Goal: Information Seeking & Learning: Check status

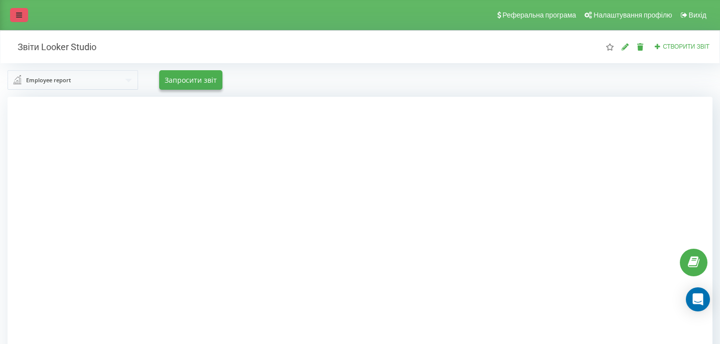
click at [21, 13] on icon at bounding box center [19, 15] width 6 height 7
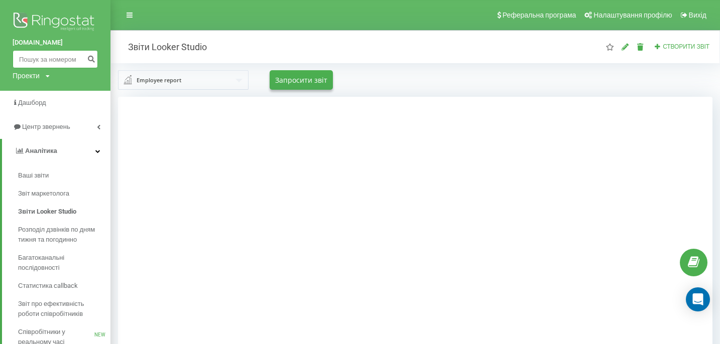
click at [44, 62] on input at bounding box center [55, 59] width 85 height 18
paste input "0503488501"
type input "0503488501"
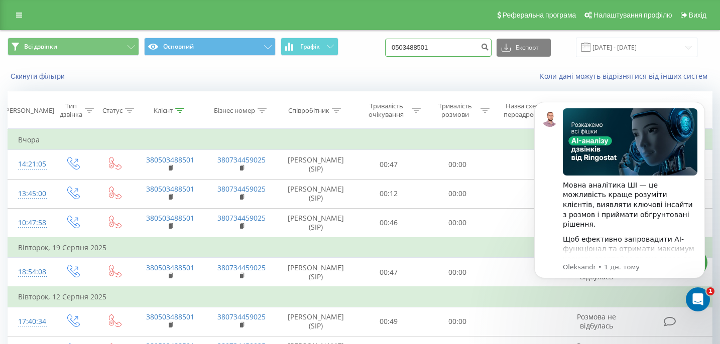
drag, startPoint x: 456, startPoint y: 48, endPoint x: 401, endPoint y: 47, distance: 54.7
click at [401, 47] on div "Всі дзвінки Основний Графік 0503488501 Експорт .csv .xls .xlsx [DATE] - [DATE]" at bounding box center [360, 48] width 705 height 20
paste input "0676701317"
type input "0676701317"
